Goal: Information Seeking & Learning: Check status

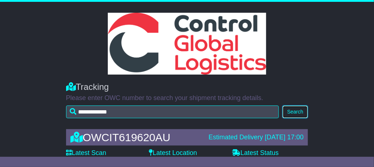
click at [298, 112] on button "Search" at bounding box center [294, 111] width 25 height 13
click at [295, 112] on button "Search" at bounding box center [294, 111] width 25 height 13
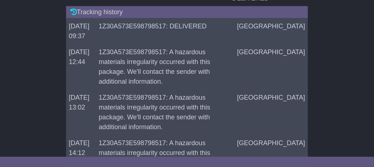
scroll to position [109, 0]
